Goal: Task Accomplishment & Management: Use online tool/utility

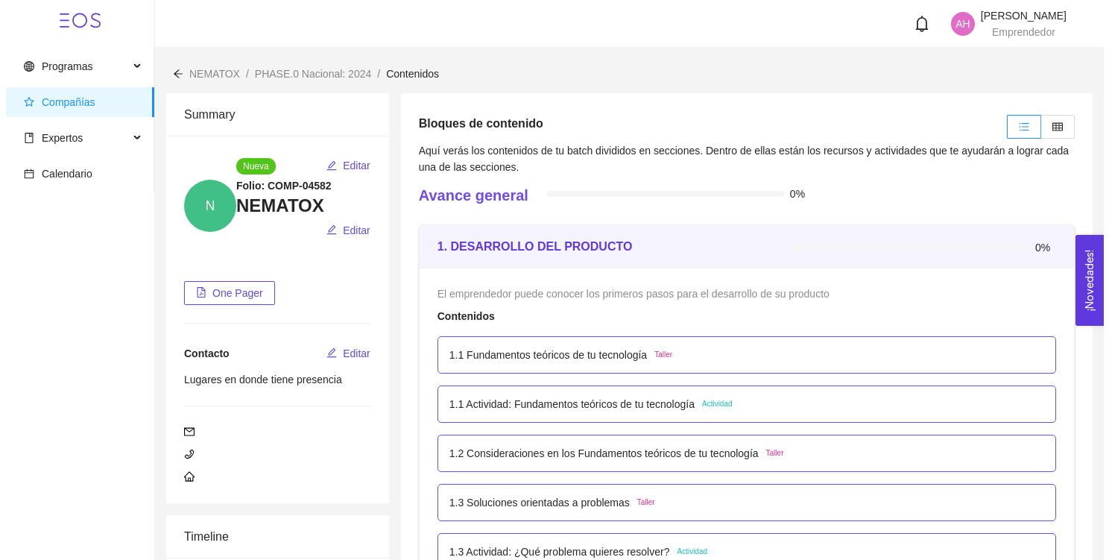
scroll to position [4989, 0]
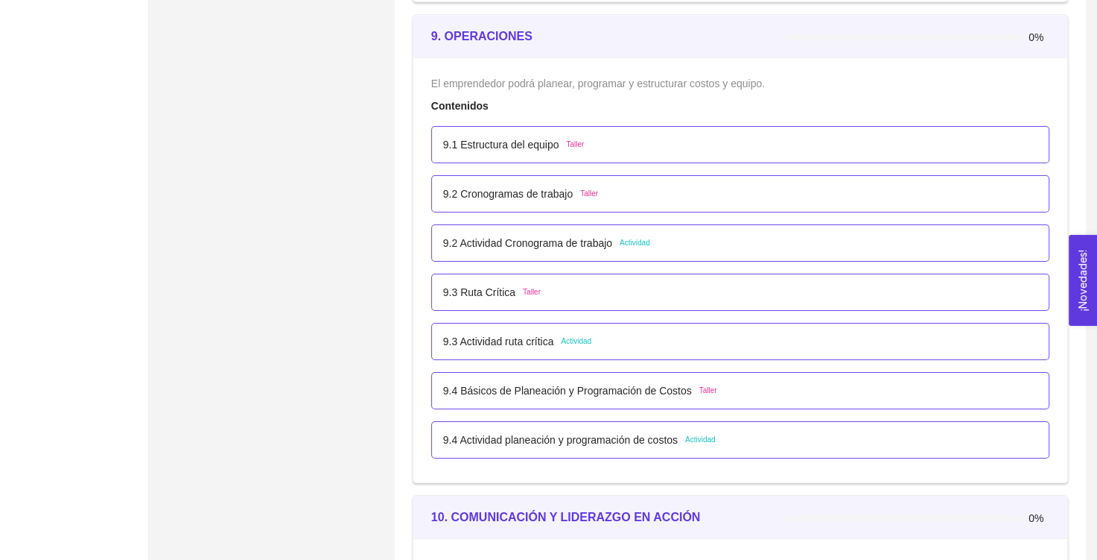
click at [596, 239] on p "9.2 Actividad Cronograma de trabajo" at bounding box center [527, 243] width 169 height 16
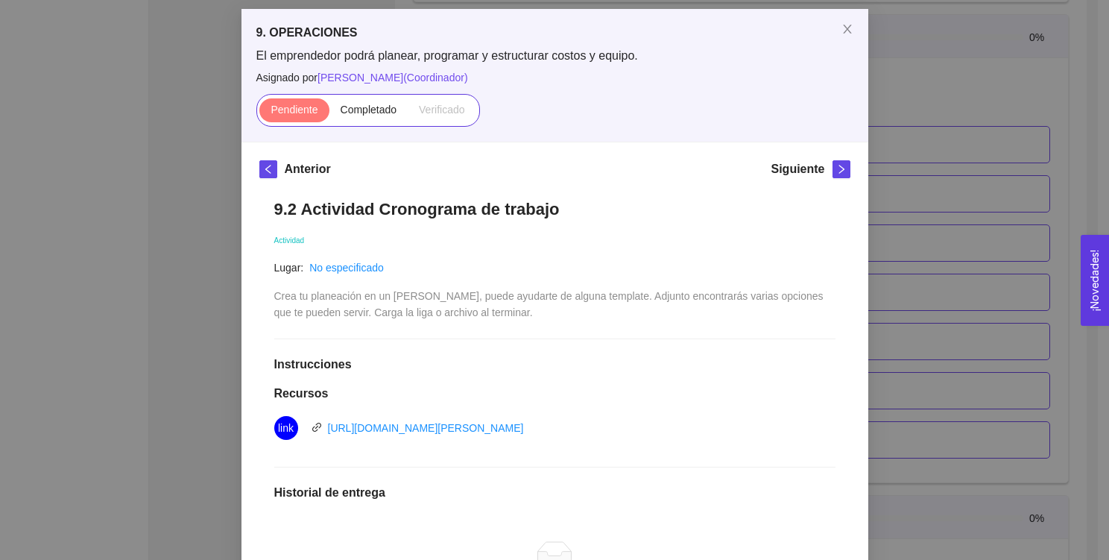
scroll to position [0, 0]
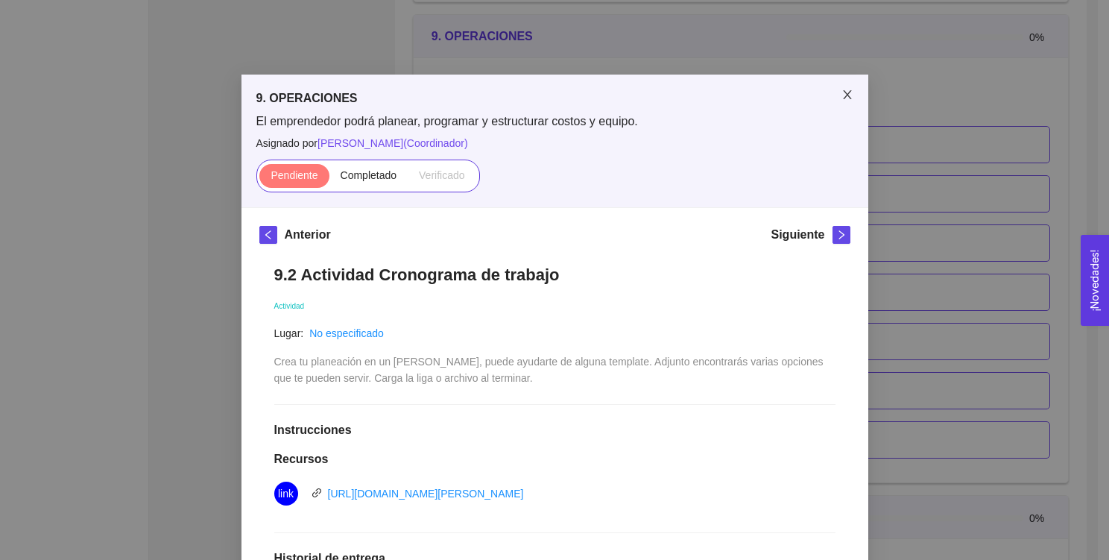
click at [841, 101] on icon "close" at bounding box center [847, 95] width 12 height 12
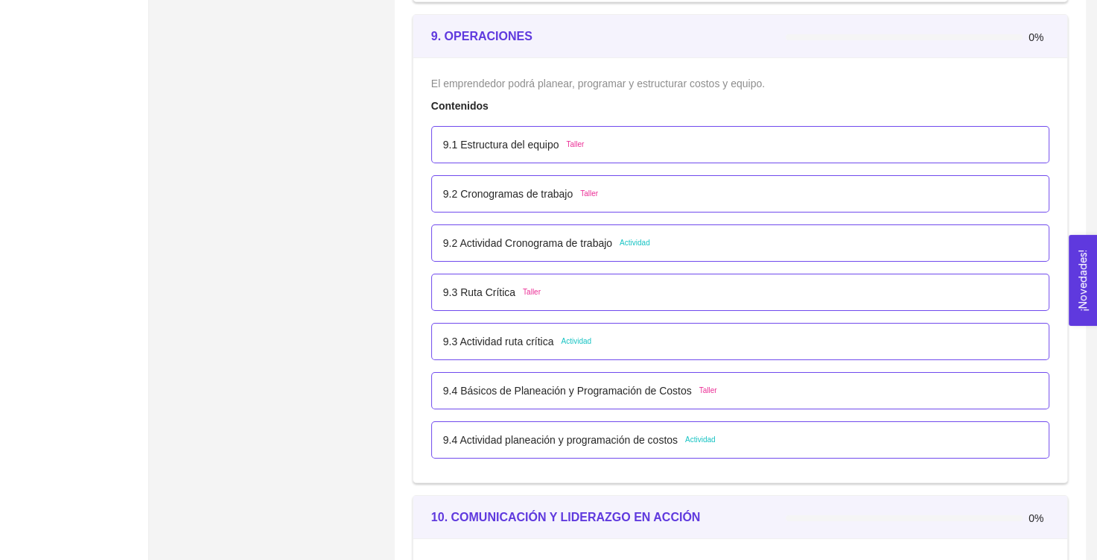
click at [519, 336] on p "9.3 Actividad ruta crítica" at bounding box center [498, 341] width 111 height 16
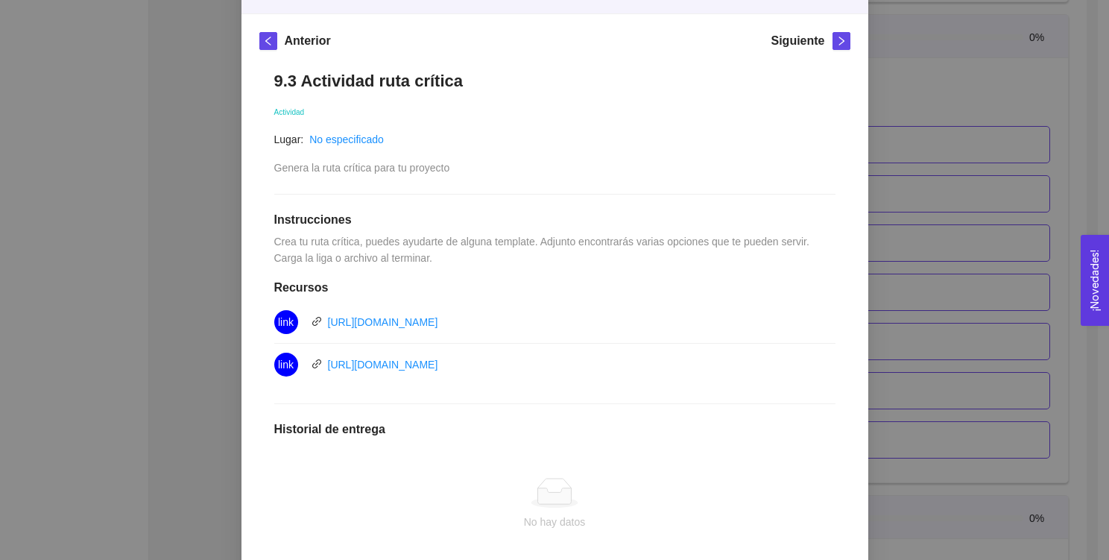
scroll to position [206, 0]
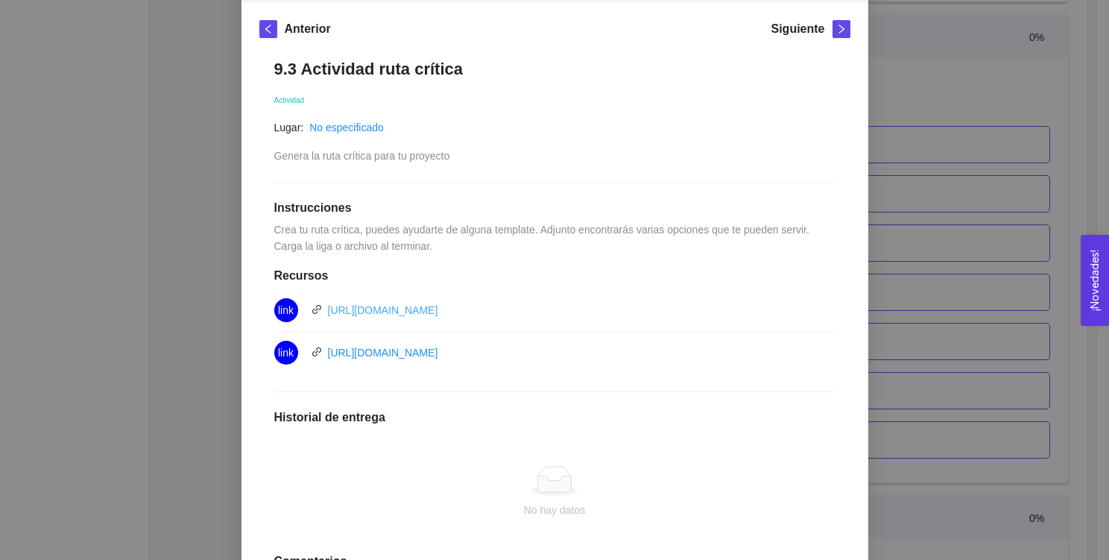
click at [438, 304] on link "https://miro.com/es/plantillas/diagrama-de-pert/" at bounding box center [383, 310] width 110 height 12
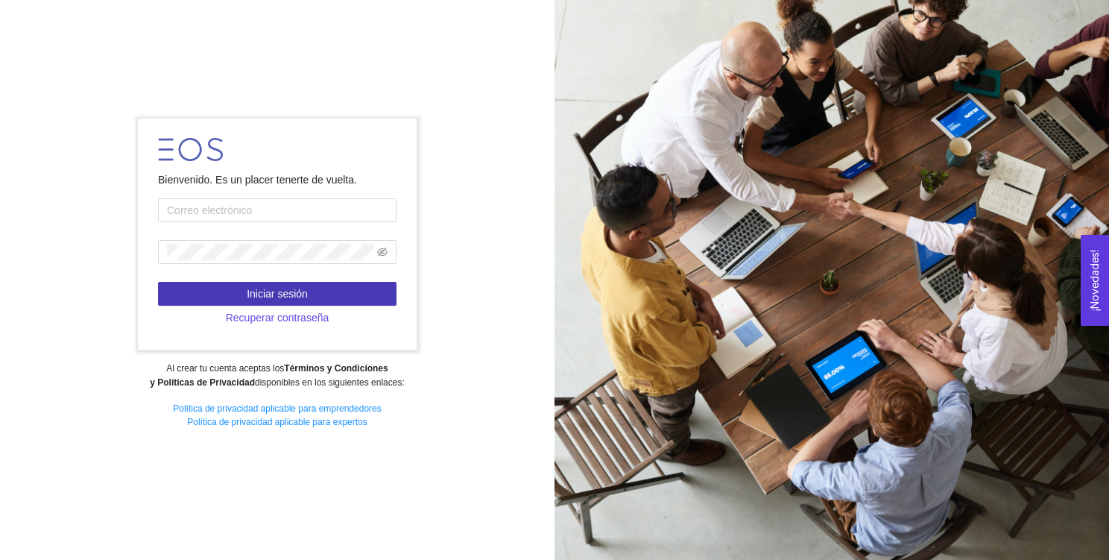
type input "[EMAIL_ADDRESS][DOMAIN_NAME]"
click at [308, 285] on button "Iniciar sesión" at bounding box center [277, 294] width 238 height 24
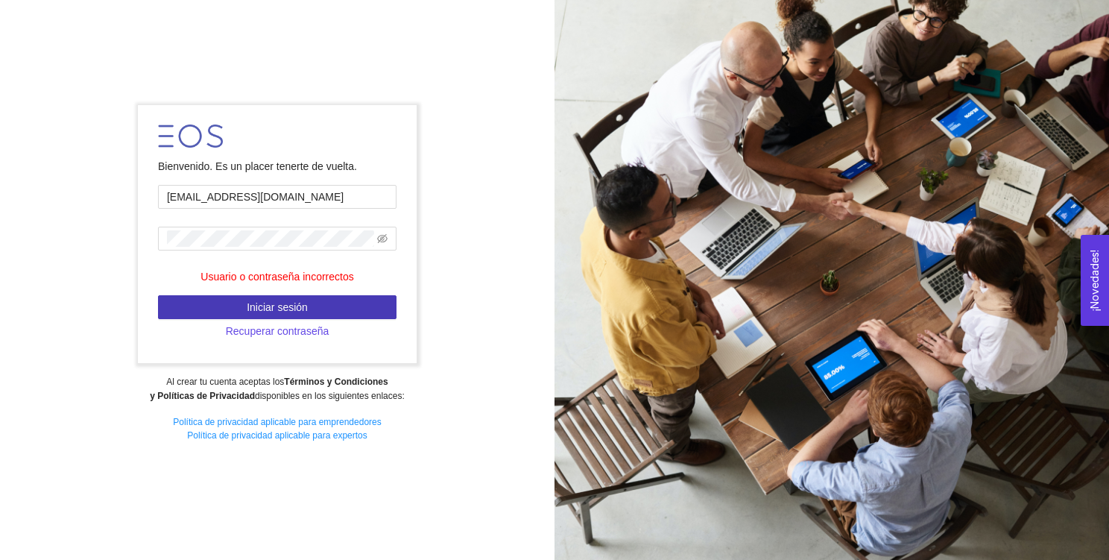
click at [322, 299] on button "Iniciar sesión" at bounding box center [277, 307] width 238 height 24
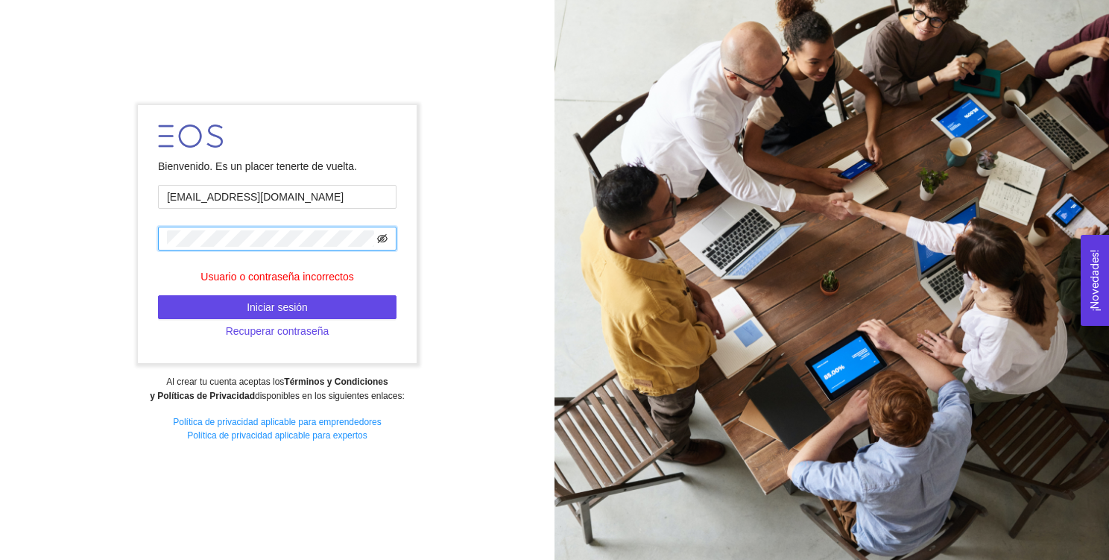
click at [379, 240] on icon "eye-invisible" at bounding box center [382, 238] width 10 height 10
click at [280, 201] on input "A01569090@tec.mx" at bounding box center [277, 197] width 238 height 24
click at [279, 291] on form "Bienvenido. Es un placer tenerte de vuelta. A01569090@tec.mx Usuario o contrase…" at bounding box center [277, 234] width 278 height 258
click at [280, 303] on span "Iniciar sesión" at bounding box center [277, 307] width 61 height 16
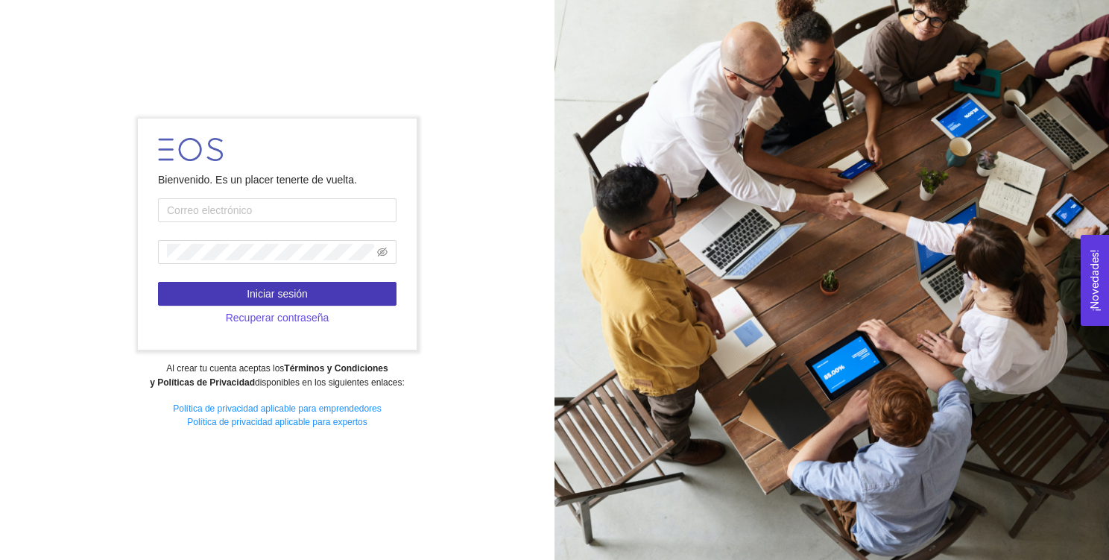
type input "[EMAIL_ADDRESS][DOMAIN_NAME]"
click at [282, 287] on span "Iniciar sesión" at bounding box center [277, 293] width 61 height 16
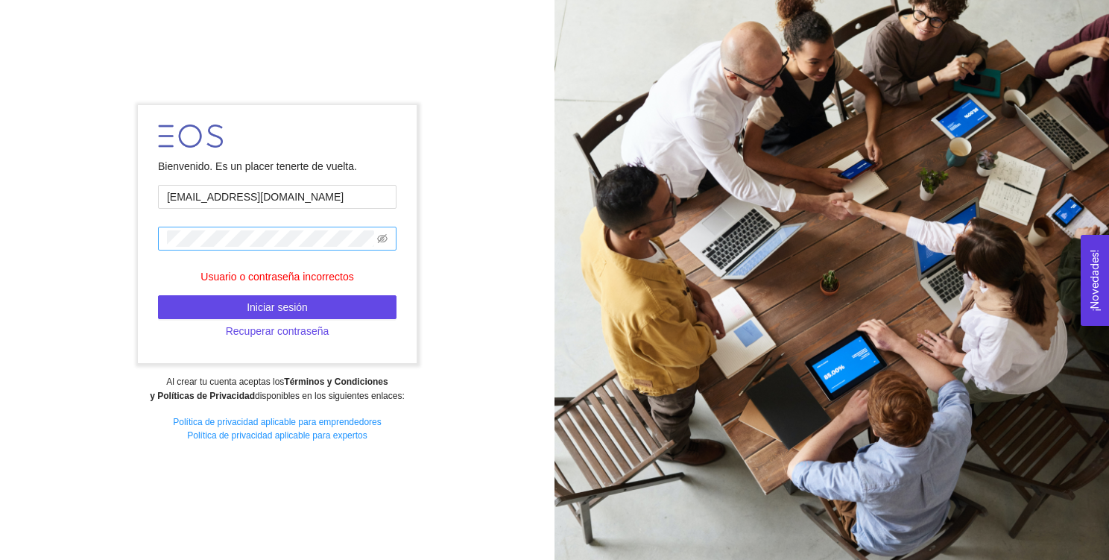
click at [381, 232] on span at bounding box center [382, 238] width 10 height 16
click at [381, 236] on icon "eye-invisible" at bounding box center [382, 238] width 10 height 10
click at [193, 303] on button "Iniciar sesión" at bounding box center [277, 307] width 238 height 24
click at [255, 314] on span "Iniciar sesión" at bounding box center [277, 307] width 61 height 16
click at [263, 329] on span "Recuperar contraseña" at bounding box center [278, 331] width 104 height 16
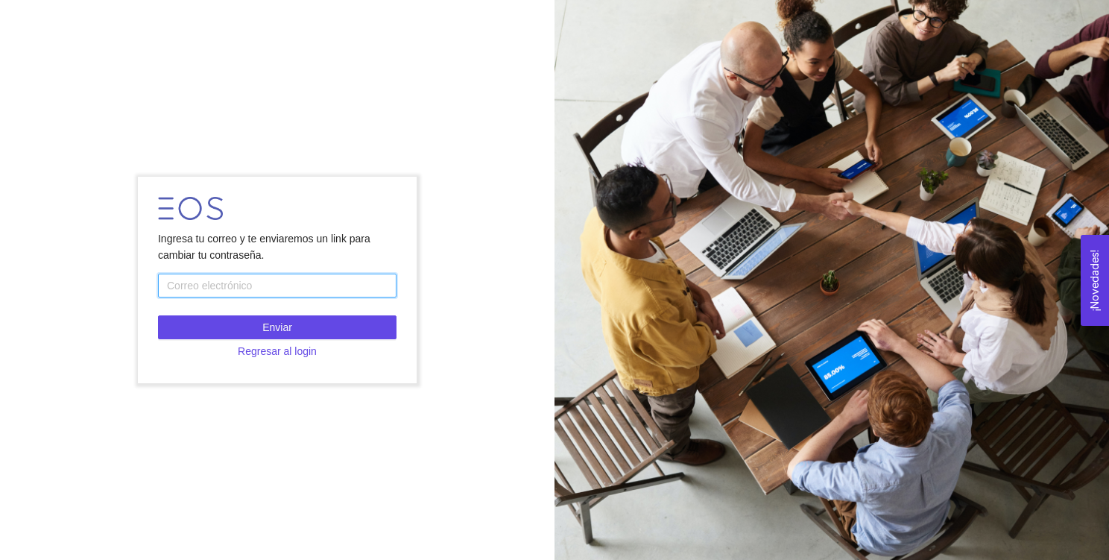
click at [336, 276] on input "text" at bounding box center [277, 285] width 238 height 24
type input "[EMAIL_ADDRESS][DOMAIN_NAME]"
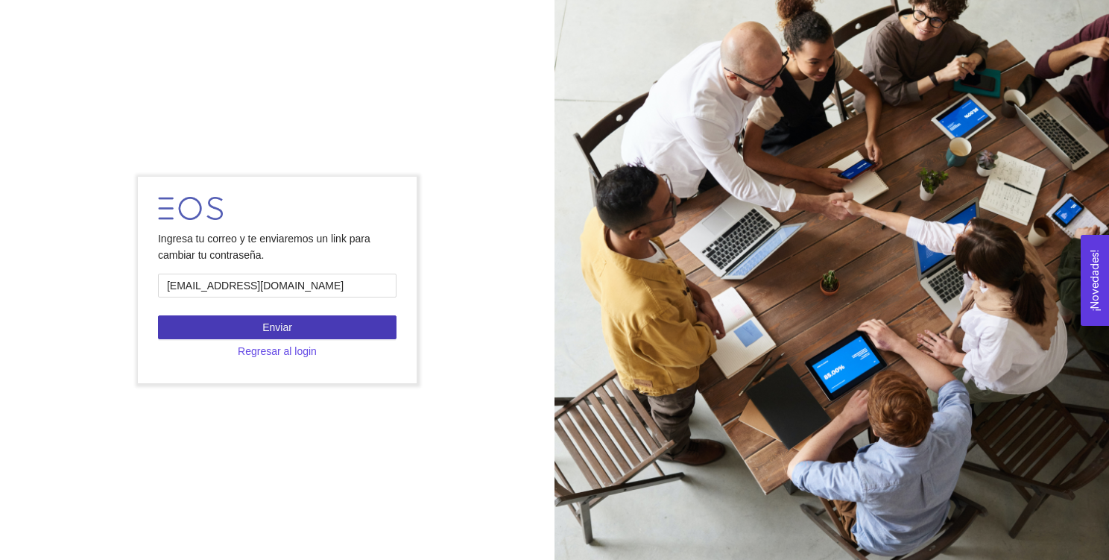
click at [305, 336] on button "Enviar" at bounding box center [277, 327] width 238 height 24
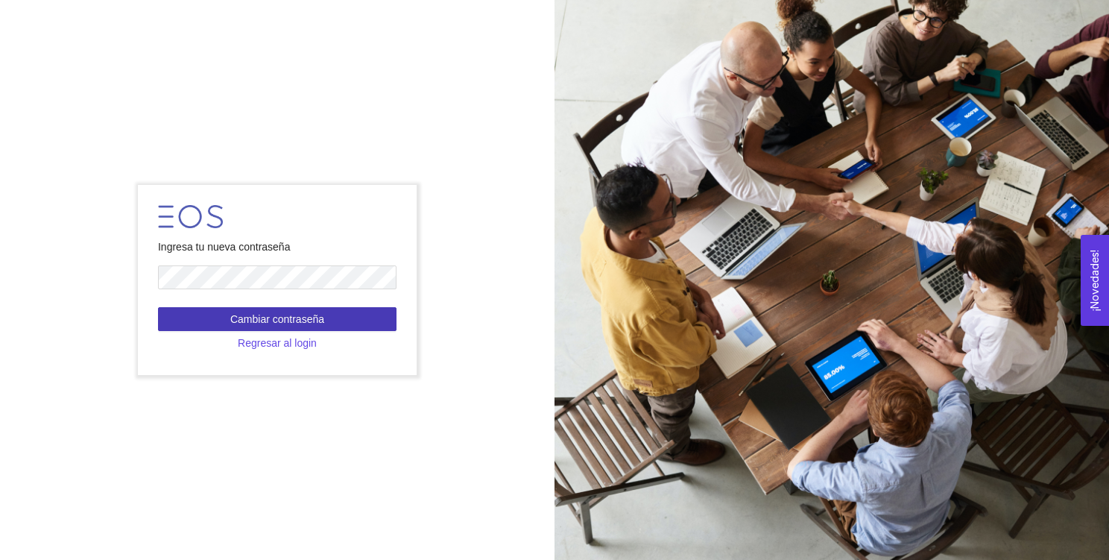
click at [283, 312] on span "Cambiar contraseña" at bounding box center [277, 319] width 94 height 16
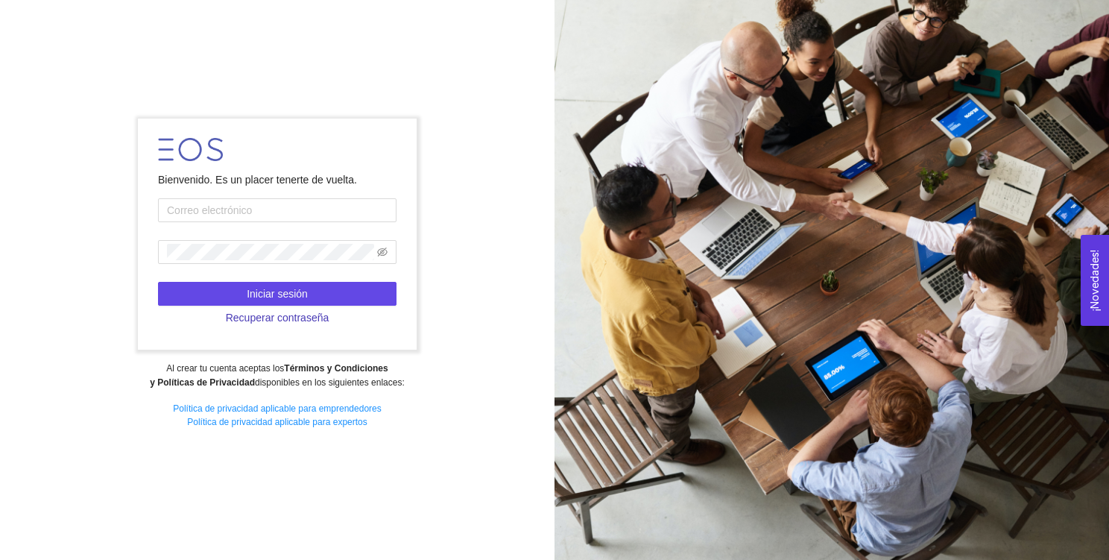
type input "[EMAIL_ADDRESS][DOMAIN_NAME]"
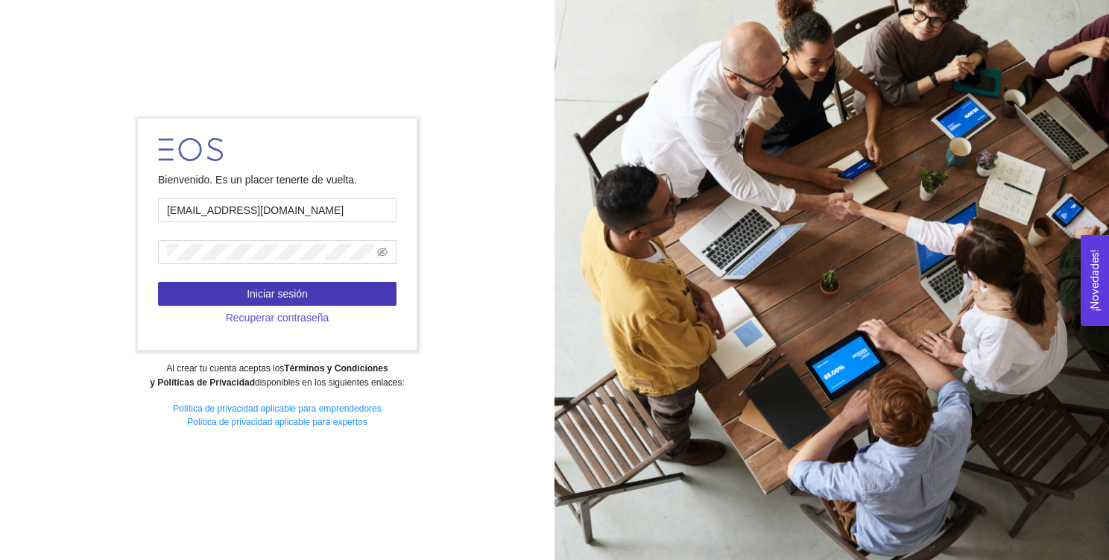
click at [263, 289] on span "Iniciar sesión" at bounding box center [277, 293] width 61 height 16
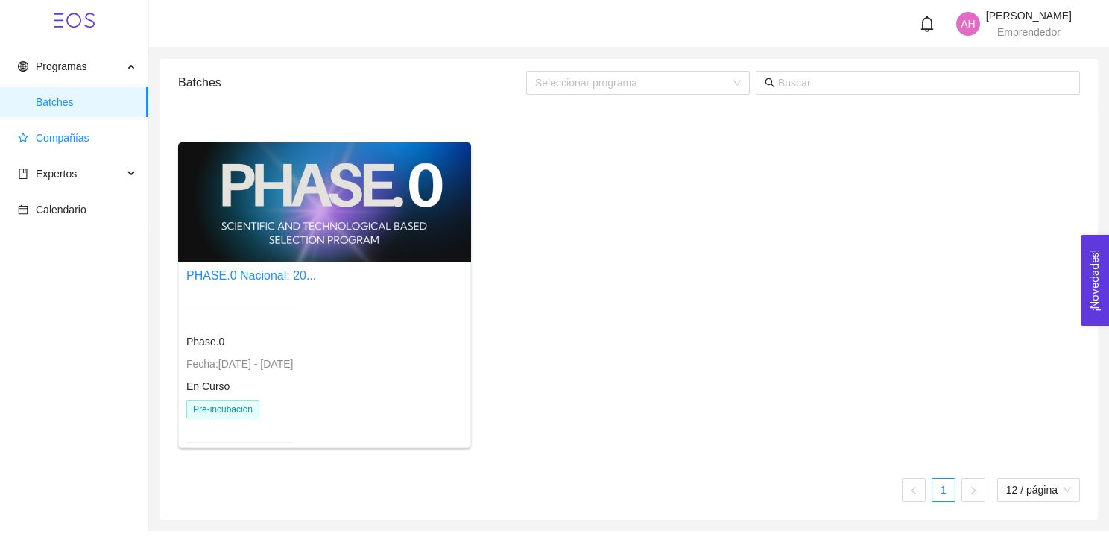
click at [45, 129] on span "Compañías" at bounding box center [77, 138] width 118 height 30
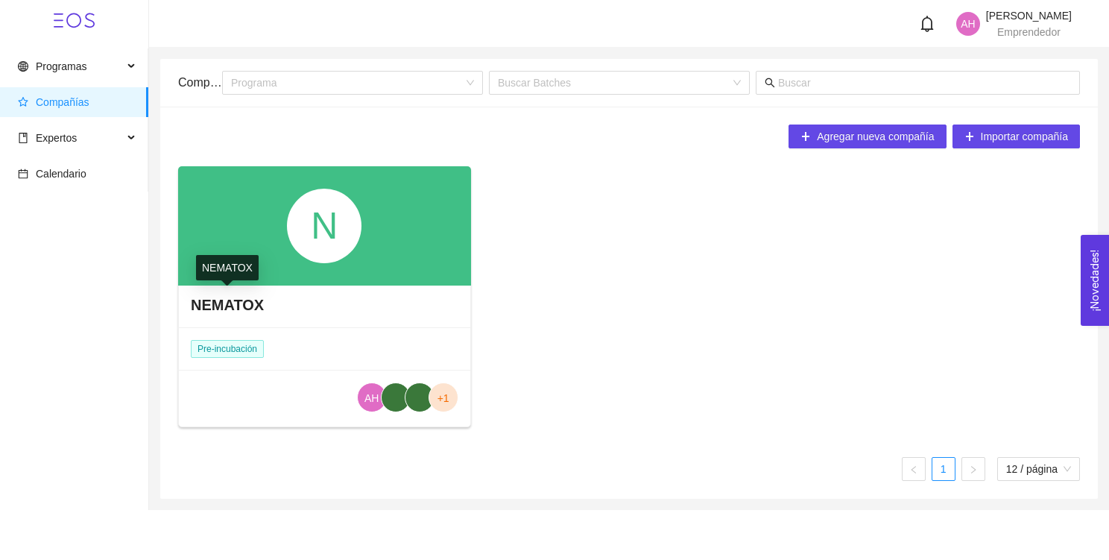
click at [239, 312] on h4 "NEMATOX" at bounding box center [227, 304] width 73 height 21
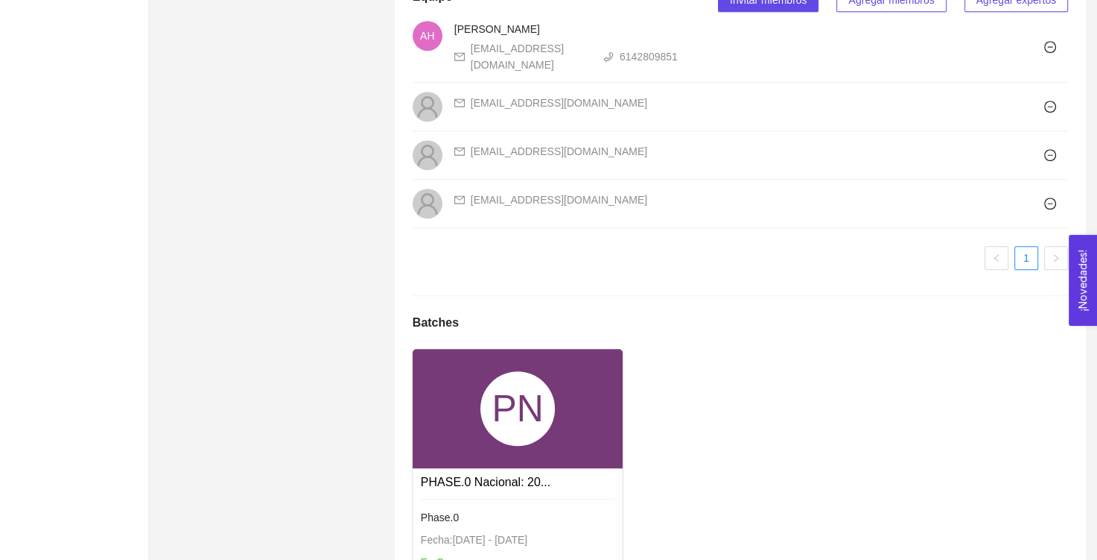
scroll to position [1106, 0]
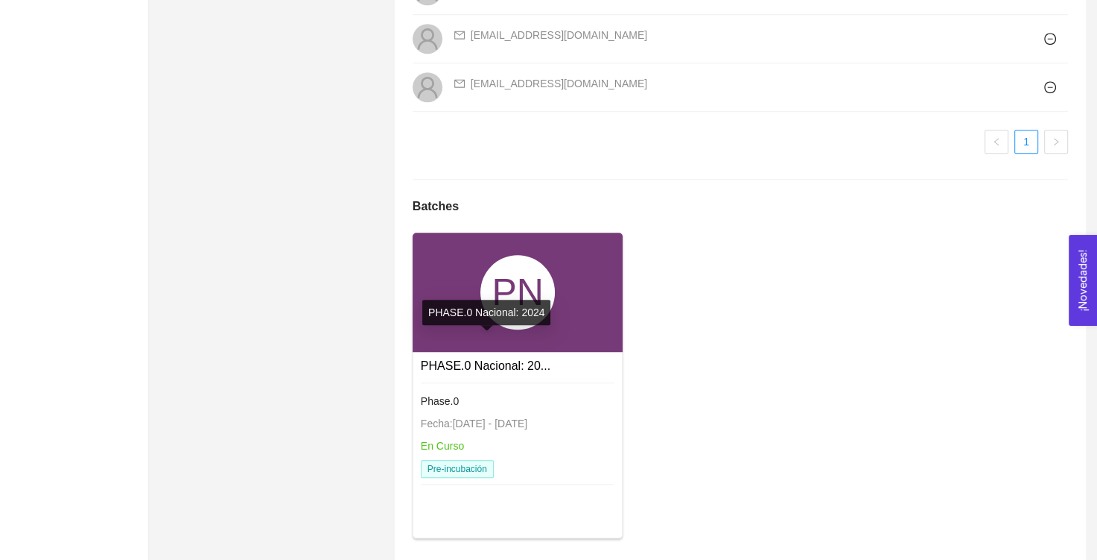
click at [478, 359] on link "PHASE.0 Nacional: 20..." at bounding box center [486, 365] width 130 height 13
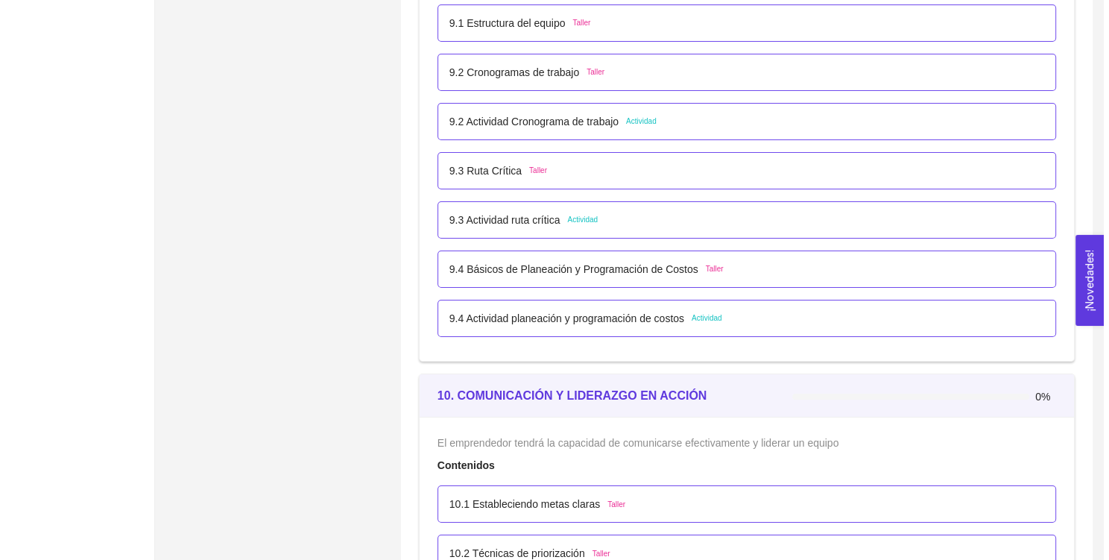
scroll to position [5106, 0]
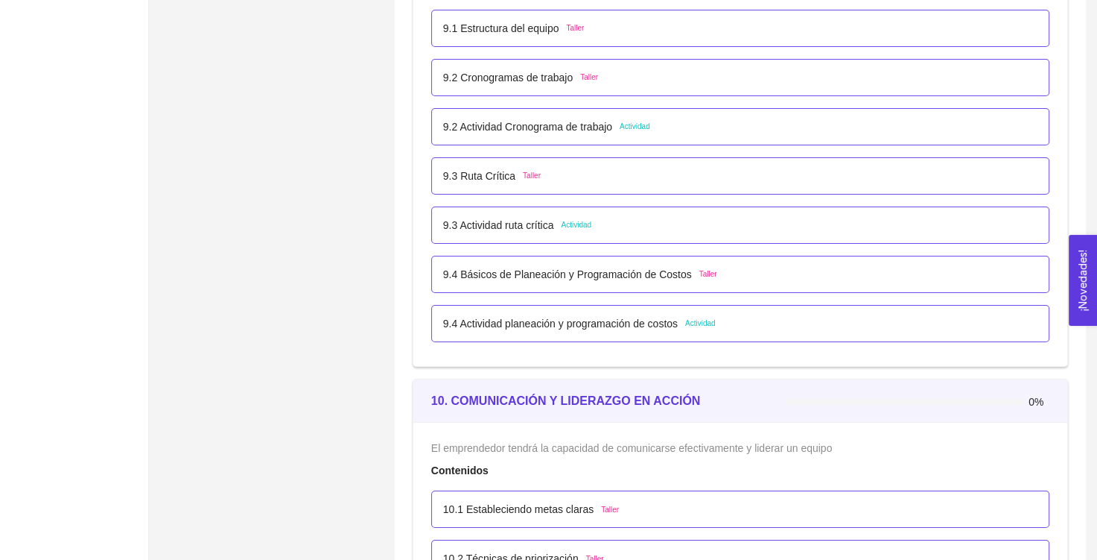
click at [583, 323] on p "9.4 Actividad planeación y programación de costos" at bounding box center [560, 323] width 235 height 16
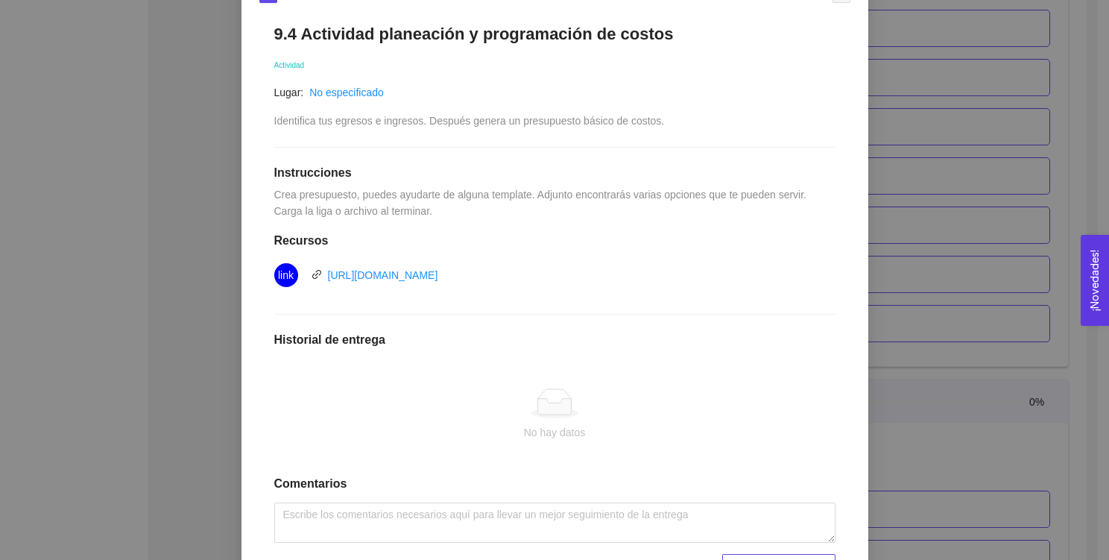
scroll to position [256, 0]
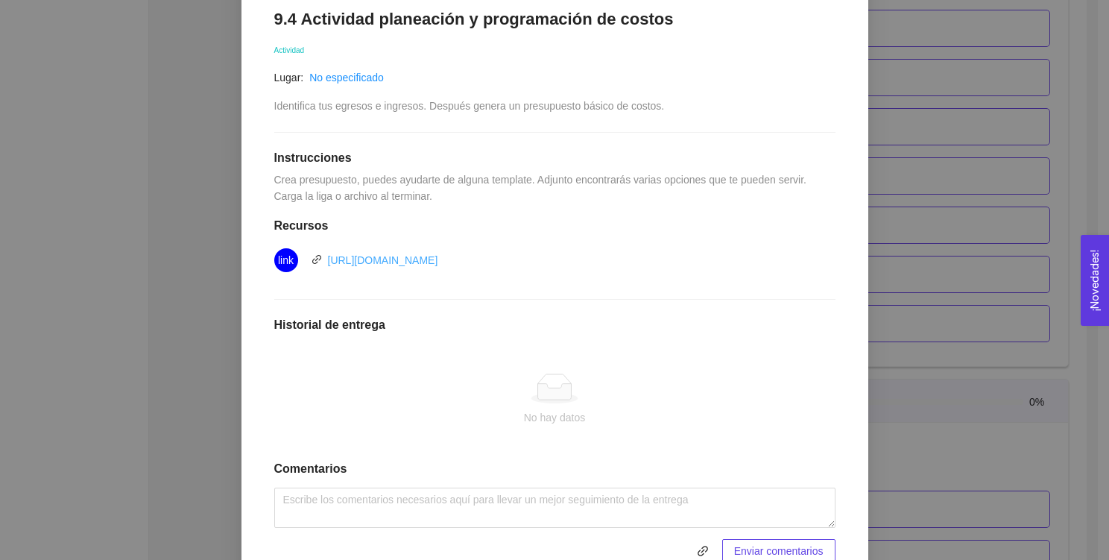
click at [438, 254] on link "https://create.microsoft.com/es-es/templates/presupuestos" at bounding box center [383, 260] width 110 height 12
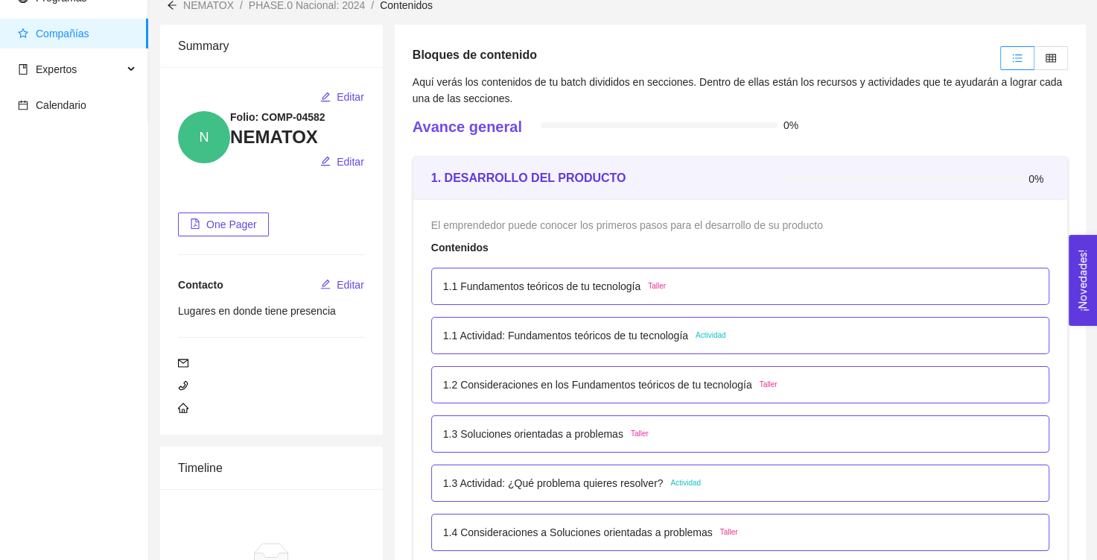
scroll to position [72, 0]
